Goal: Navigation & Orientation: Find specific page/section

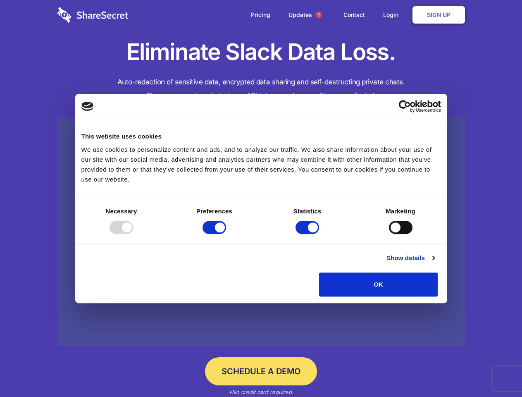
click at [133, 234] on div at bounding box center [121, 227] width 24 height 13
click at [226, 234] on input "Preferences" at bounding box center [214, 227] width 24 height 13
checkbox input "false"
click at [308, 234] on input "Statistics" at bounding box center [307, 227] width 24 height 13
checkbox input "false"
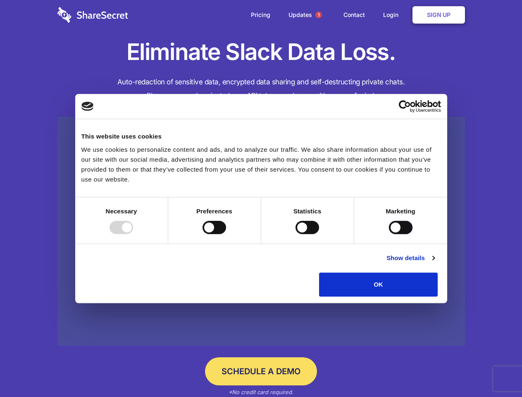
click at [389, 234] on input "Marketing" at bounding box center [401, 227] width 24 height 13
checkbox input "true"
click at [434, 263] on link "Show details" at bounding box center [410, 258] width 48 height 10
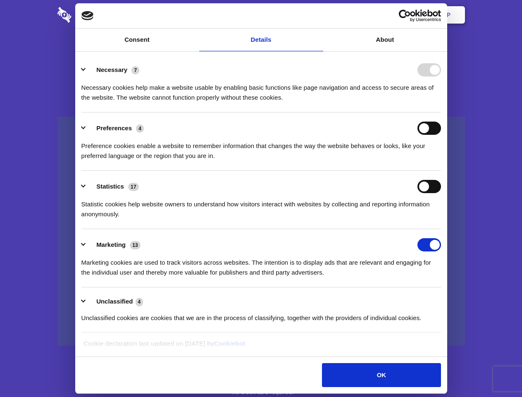
click at [441, 112] on li "Necessary 7 Necessary cookies help make a website usable by enabling basic func…" at bounding box center [260, 83] width 359 height 58
click at [318, 15] on span "1" at bounding box center [318, 15] width 7 height 7
